Goal: Task Accomplishment & Management: Use online tool/utility

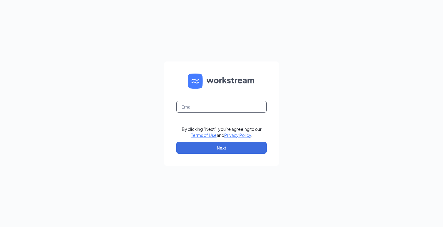
click at [182, 104] on input "text" at bounding box center [221, 107] width 90 height 12
type input "amanda.wagnercfa@gmail.com"
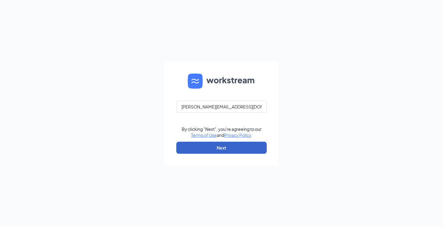
click at [220, 151] on button "Next" at bounding box center [221, 148] width 90 height 12
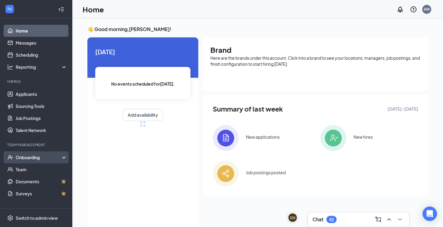
click at [22, 160] on div "Onboarding" at bounding box center [39, 157] width 46 height 6
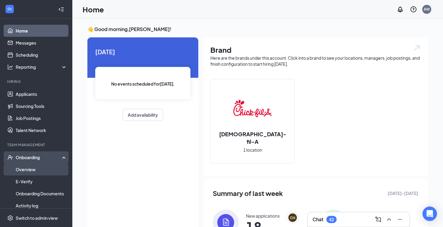
click at [29, 170] on link "Overview" at bounding box center [41, 169] width 51 height 12
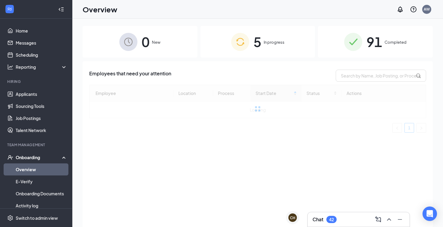
click at [263, 46] on div "5 In progress" at bounding box center [257, 42] width 115 height 32
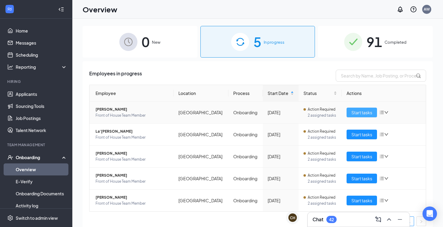
click at [373, 112] on button "Start tasks" at bounding box center [361, 112] width 30 height 10
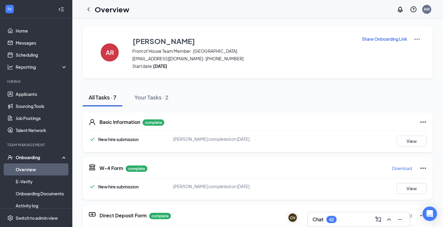
scroll to position [217, 0]
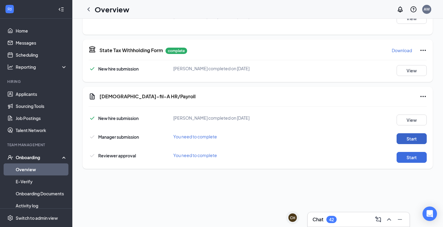
click at [403, 137] on button "Start" at bounding box center [411, 138] width 30 height 11
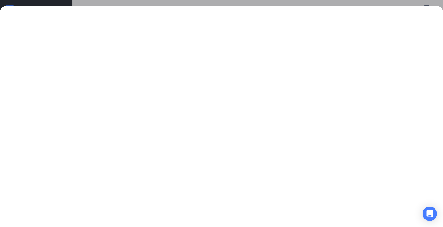
scroll to position [0, 0]
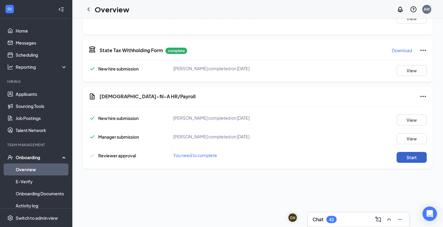
click at [407, 162] on button "Start" at bounding box center [411, 157] width 30 height 11
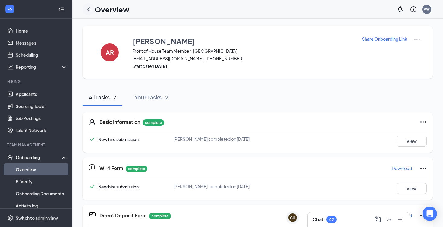
click at [88, 10] on icon "ChevronLeft" at bounding box center [88, 9] width 7 height 7
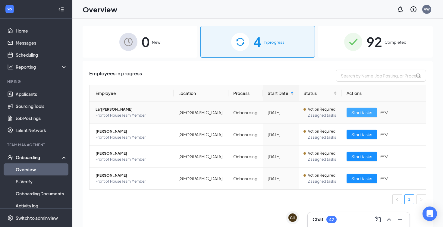
click at [360, 112] on span "Start tasks" at bounding box center [361, 112] width 21 height 7
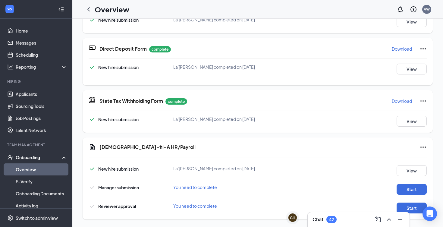
scroll to position [163, 0]
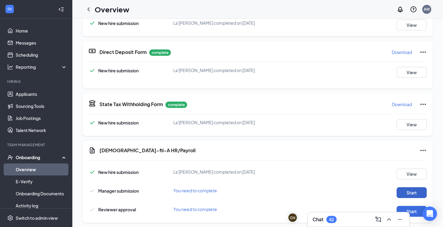
click at [413, 195] on button "Start" at bounding box center [411, 192] width 30 height 11
click at [413, 194] on button "Start" at bounding box center [411, 192] width 30 height 11
click at [416, 209] on button "Start" at bounding box center [411, 211] width 30 height 11
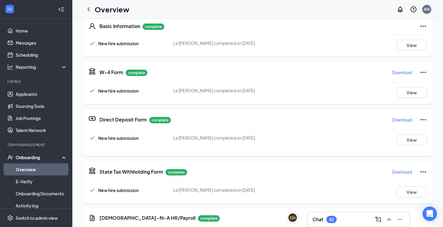
scroll to position [0, 0]
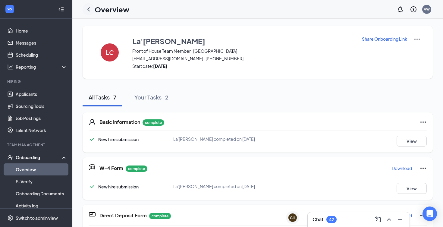
click at [89, 13] on div at bounding box center [89, 9] width 12 height 12
click at [88, 7] on icon "ChevronLeft" at bounding box center [88, 9] width 7 height 7
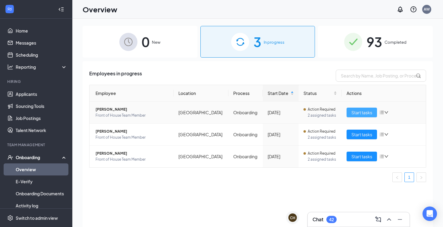
click at [369, 115] on span "Start tasks" at bounding box center [361, 112] width 21 height 7
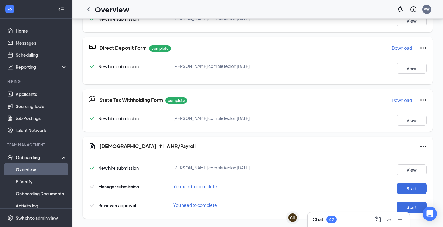
scroll to position [171, 0]
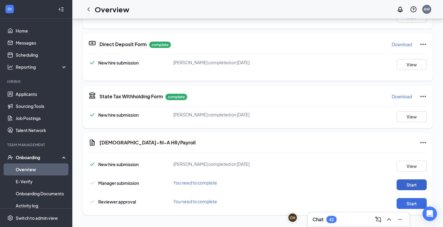
click at [408, 182] on button "Start" at bounding box center [411, 184] width 30 height 11
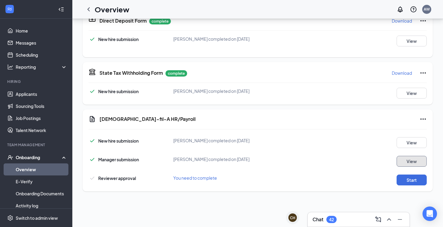
scroll to position [30, 0]
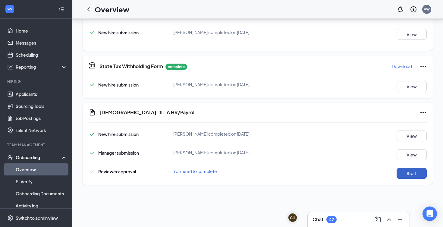
click at [405, 177] on button "Start" at bounding box center [411, 173] width 30 height 11
click at [87, 11] on icon "ChevronLeft" at bounding box center [88, 9] width 7 height 7
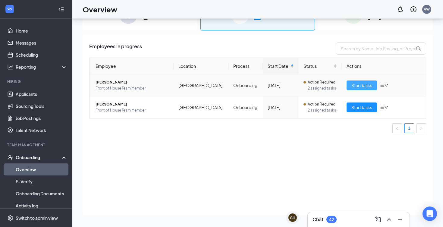
click at [366, 81] on button "Start tasks" at bounding box center [361, 85] width 30 height 10
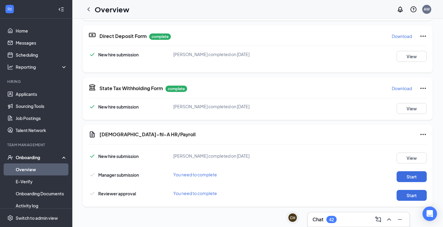
scroll to position [217, 0]
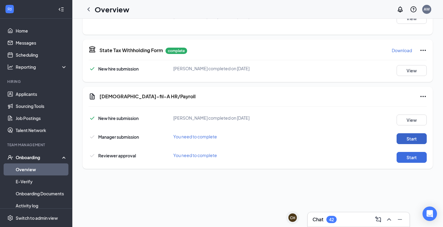
click at [413, 141] on button "Start" at bounding box center [411, 138] width 30 height 11
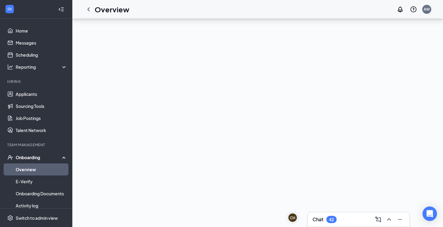
scroll to position [25, 0]
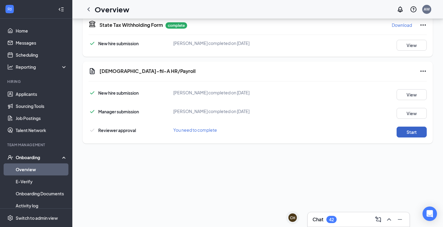
click at [411, 129] on button "Start" at bounding box center [411, 131] width 30 height 11
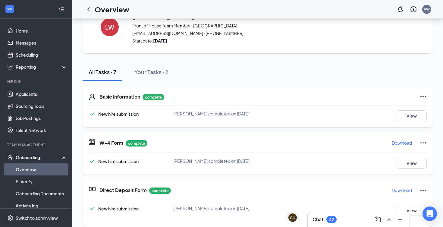
scroll to position [0, 0]
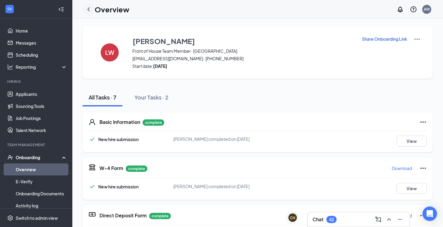
click at [88, 12] on icon "ChevronLeft" at bounding box center [88, 9] width 7 height 7
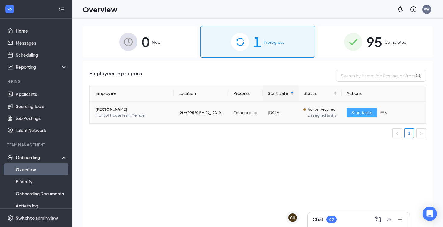
click at [360, 112] on span "Start tasks" at bounding box center [361, 112] width 21 height 7
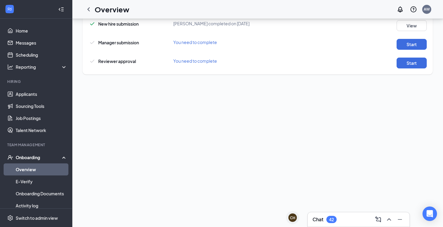
scroll to position [175, 0]
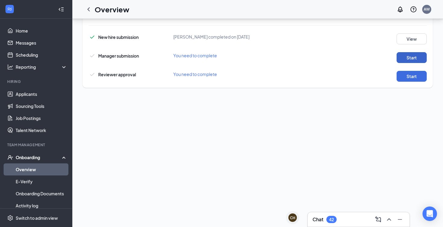
click at [409, 60] on button "Start" at bounding box center [411, 57] width 30 height 11
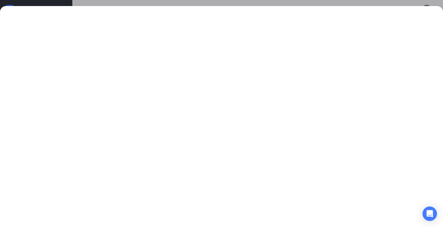
scroll to position [0, 0]
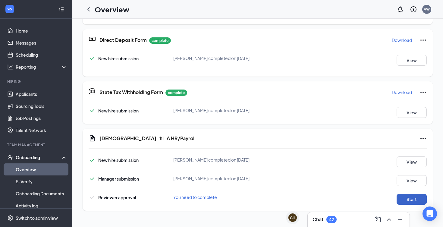
click at [406, 200] on button "Start" at bounding box center [411, 199] width 30 height 11
